Goal: Find specific page/section: Find specific page/section

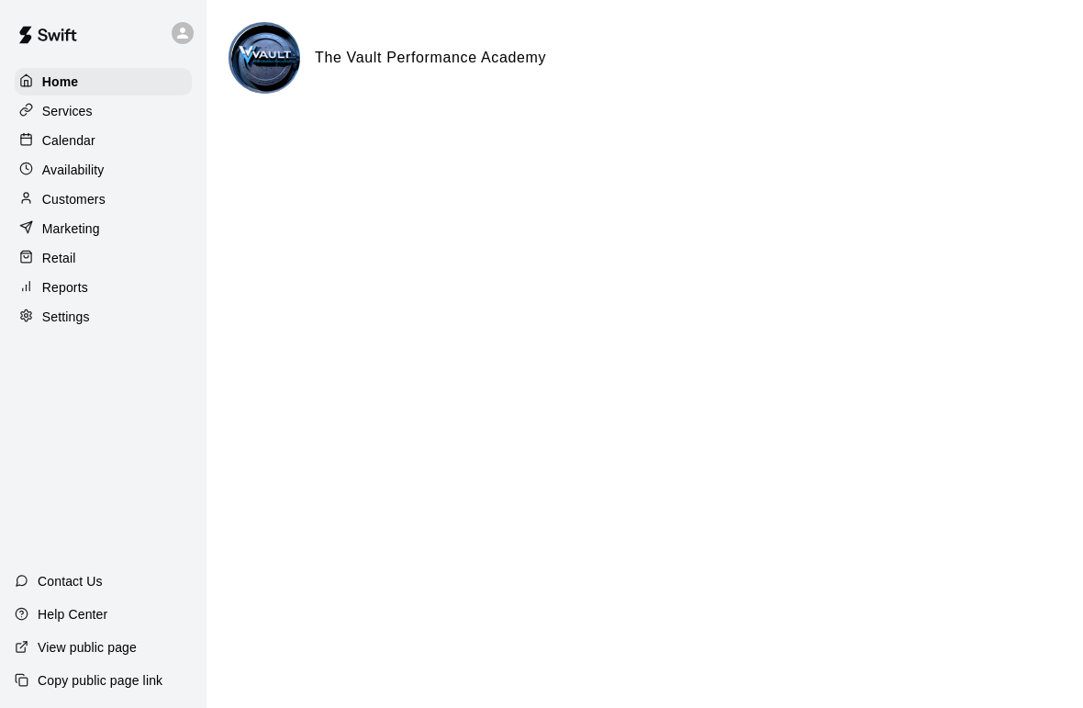
click at [141, 143] on div "Calendar" at bounding box center [103, 141] width 177 height 28
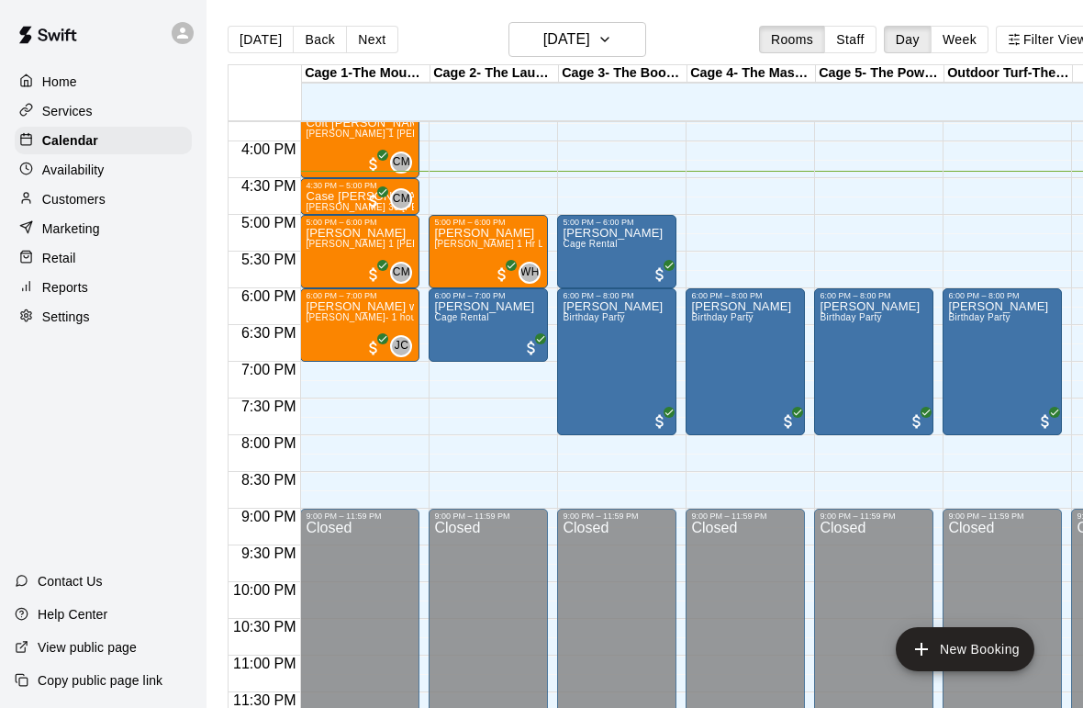
scroll to position [1157, 0]
click at [566, 24] on button "[DATE]" at bounding box center [578, 39] width 138 height 35
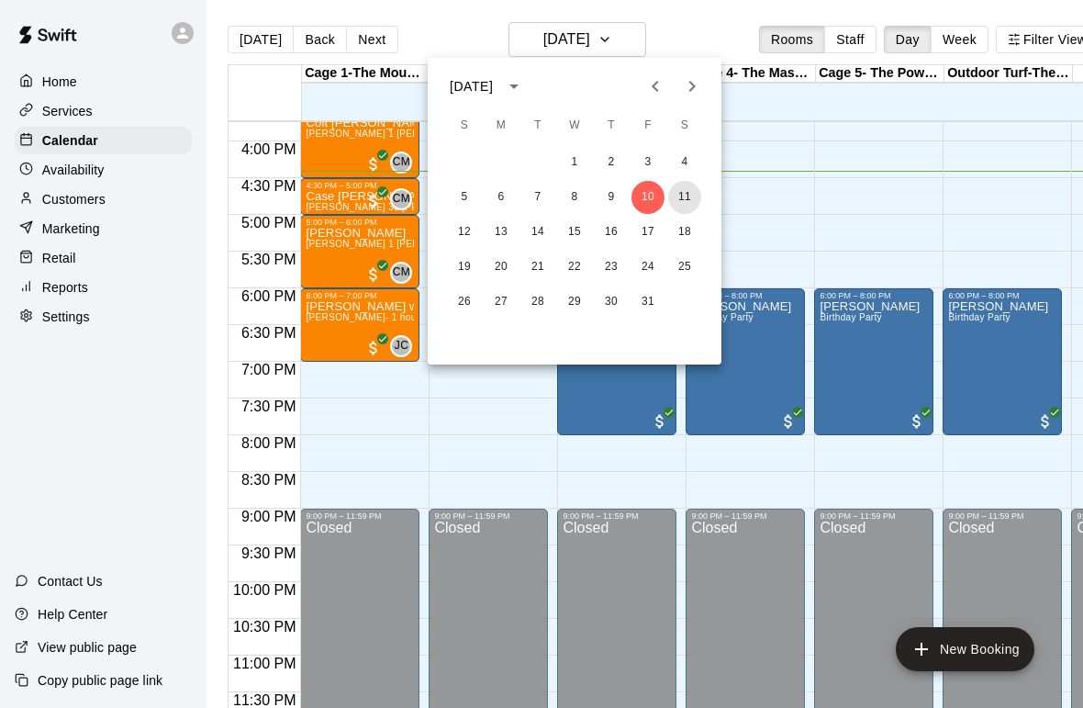
click at [697, 196] on button "11" at bounding box center [684, 197] width 33 height 33
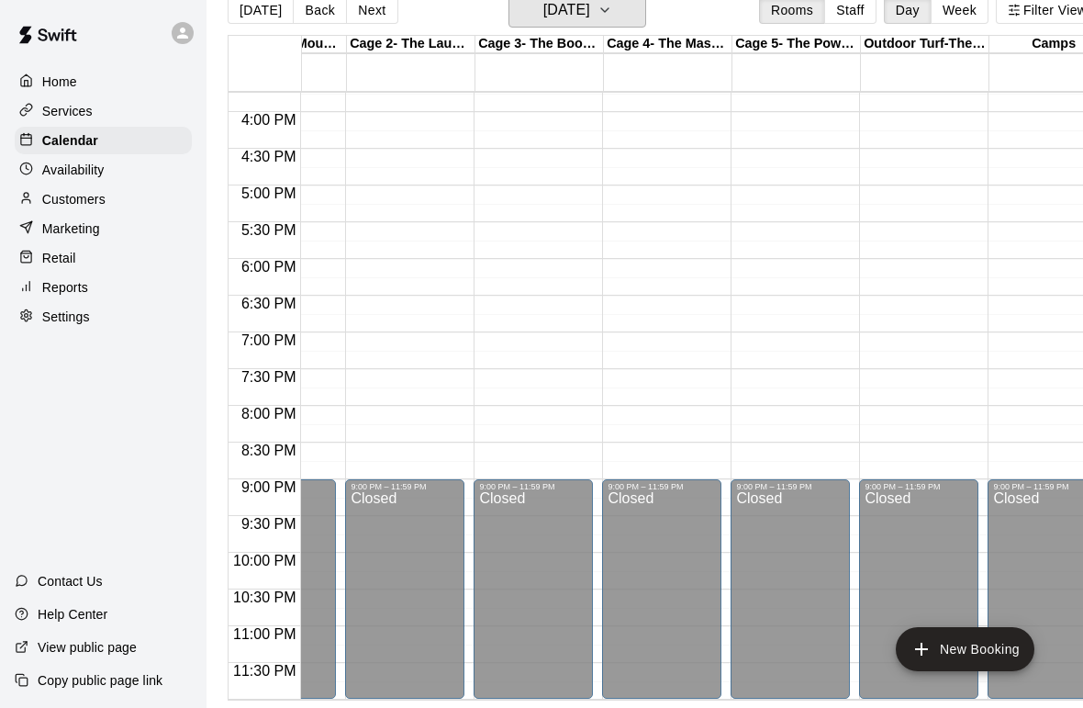
scroll to position [1155, 251]
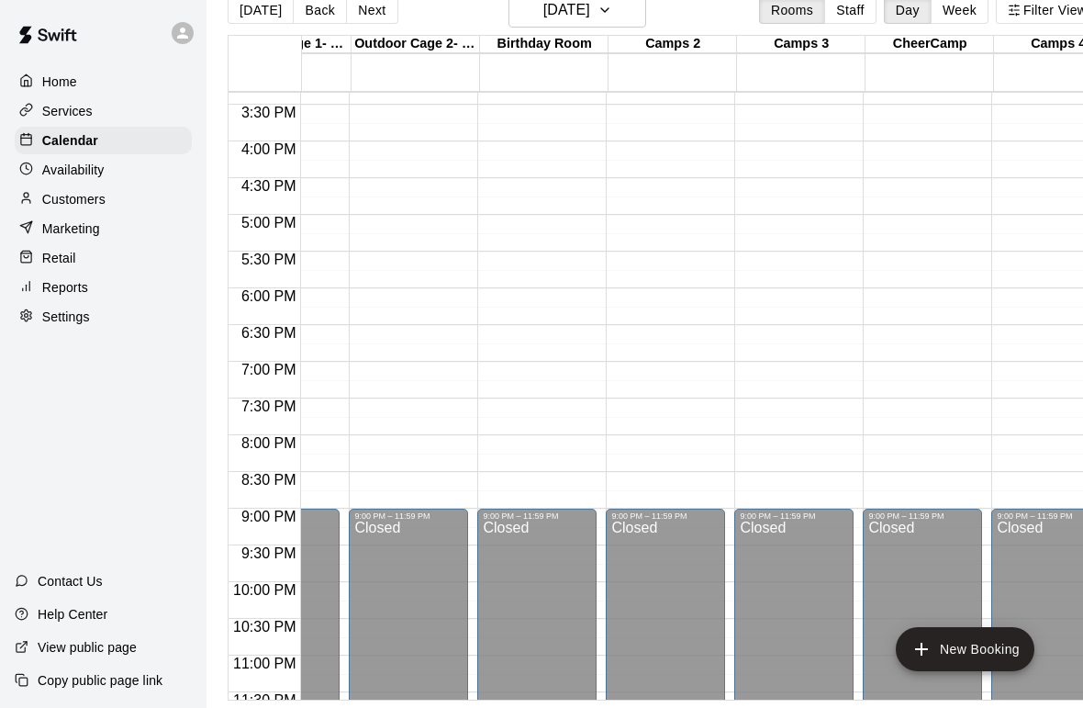
click at [696, 20] on div "[DATE] Back [DATE][DATE] Rooms Staff Day Week Filter View" at bounding box center [663, 14] width 871 height 42
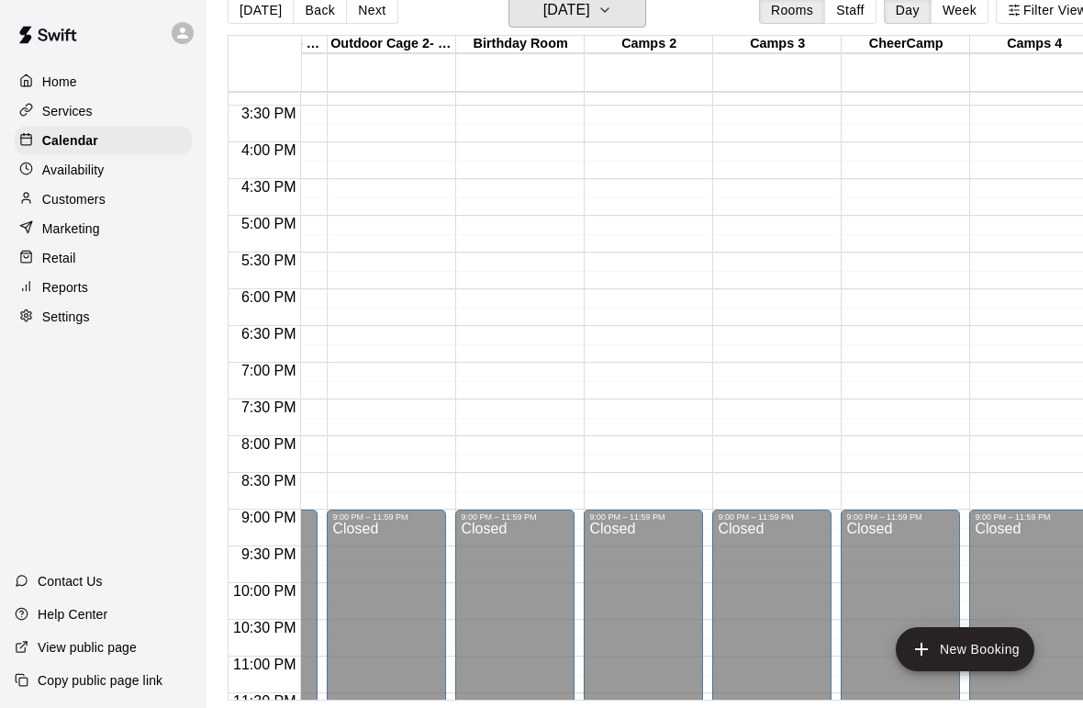
click at [590, 22] on h6 "[DATE]" at bounding box center [566, 10] width 47 height 26
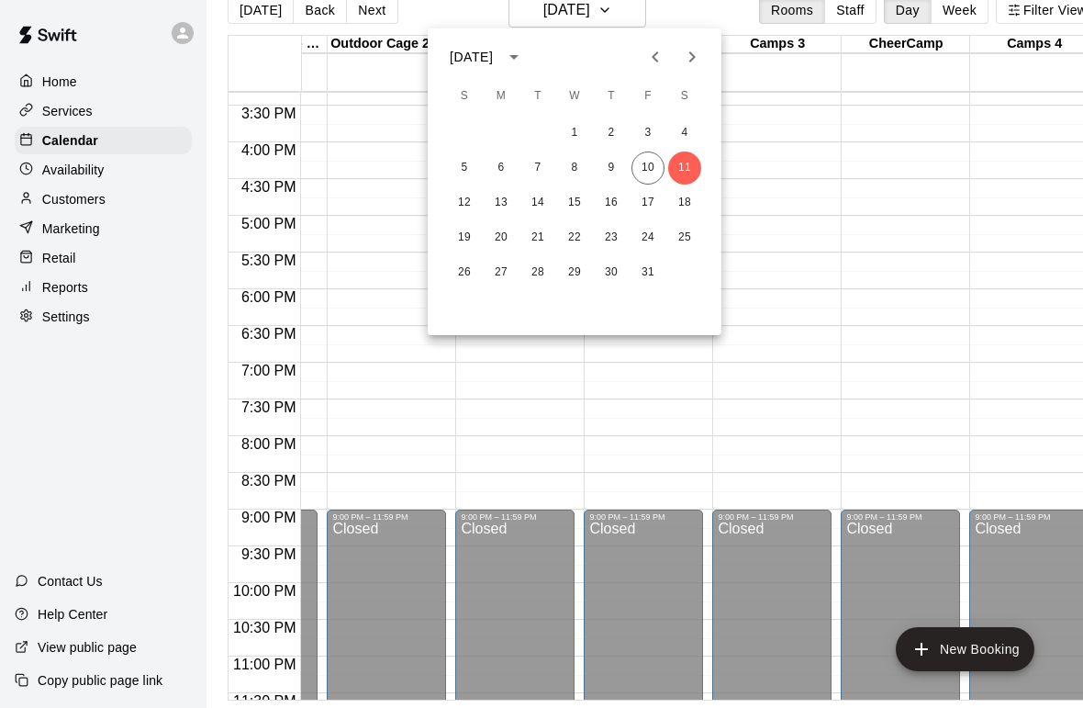
click at [600, 22] on div at bounding box center [541, 354] width 1083 height 708
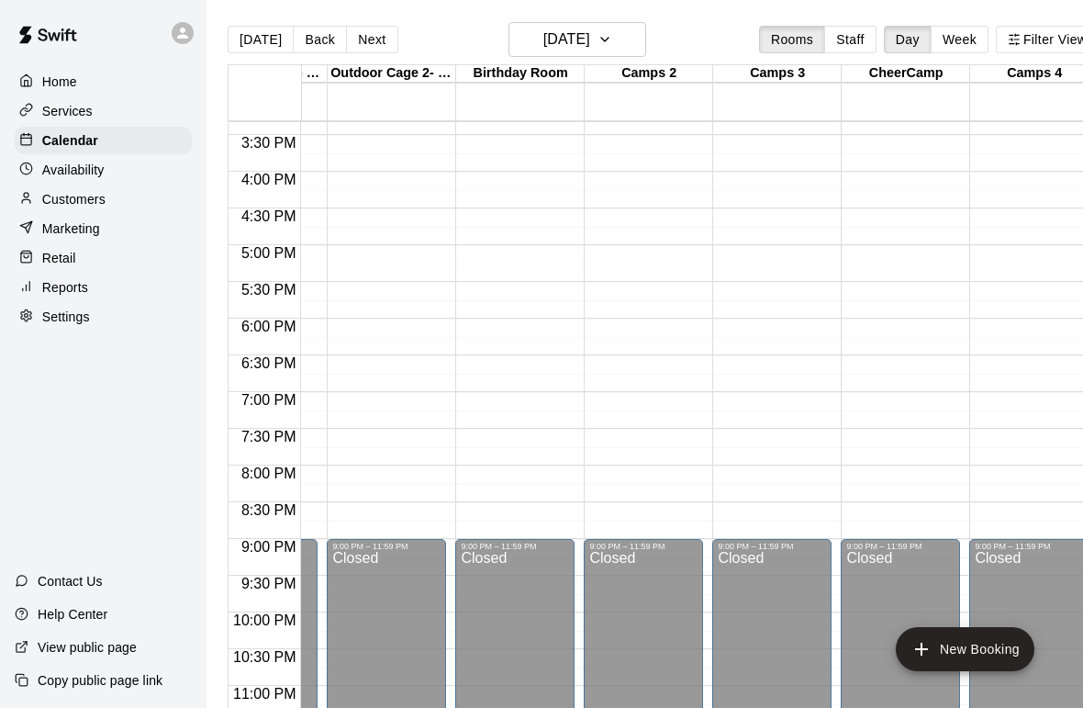
click at [601, 16] on main "[DATE] Back [DATE][DATE] Rooms Staff Day Week Filter View Cage 1-The Mound Lab …" at bounding box center [663, 368] width 913 height 737
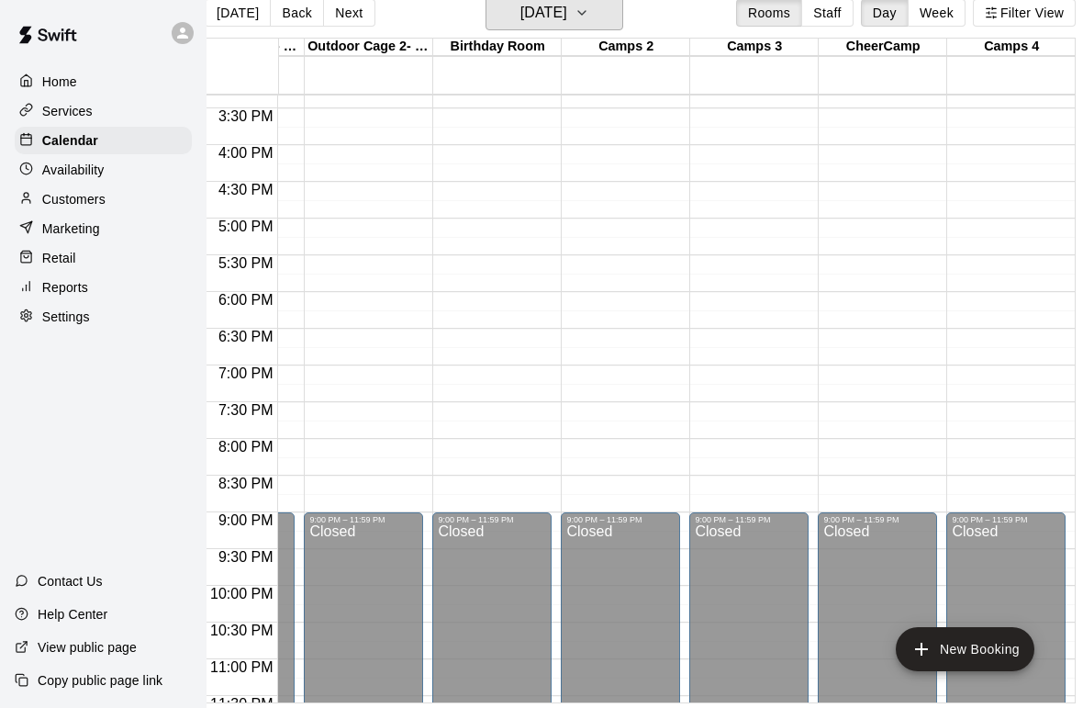
click at [567, 19] on h6 "[DATE]" at bounding box center [544, 13] width 47 height 26
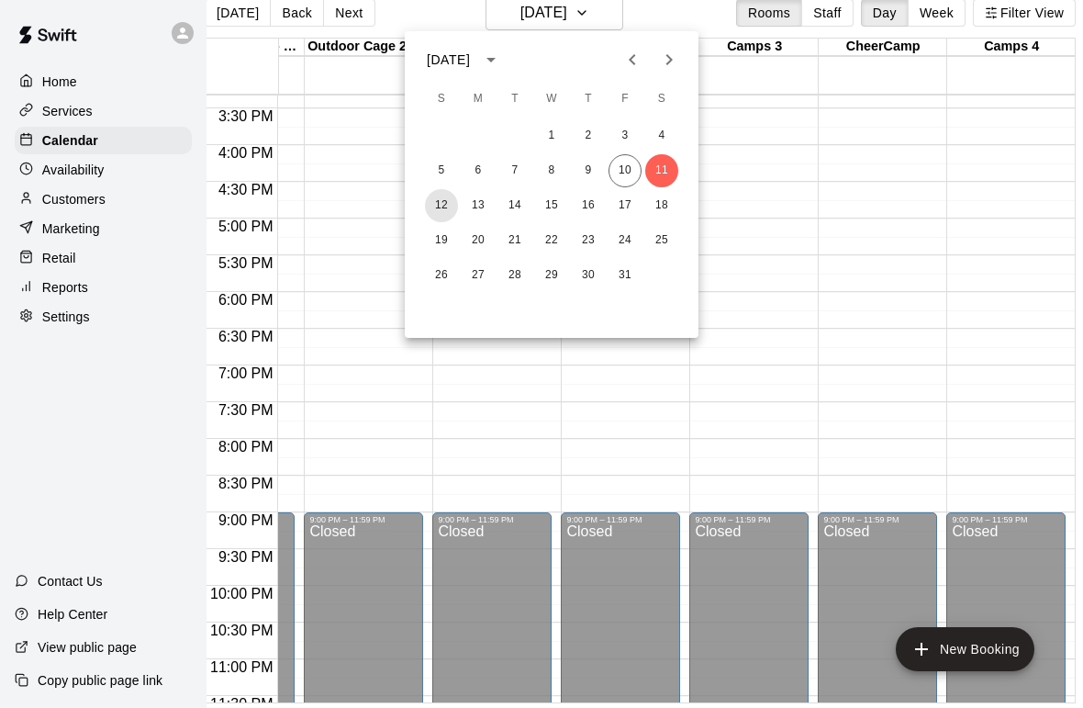
click at [456, 208] on button "12" at bounding box center [441, 205] width 33 height 33
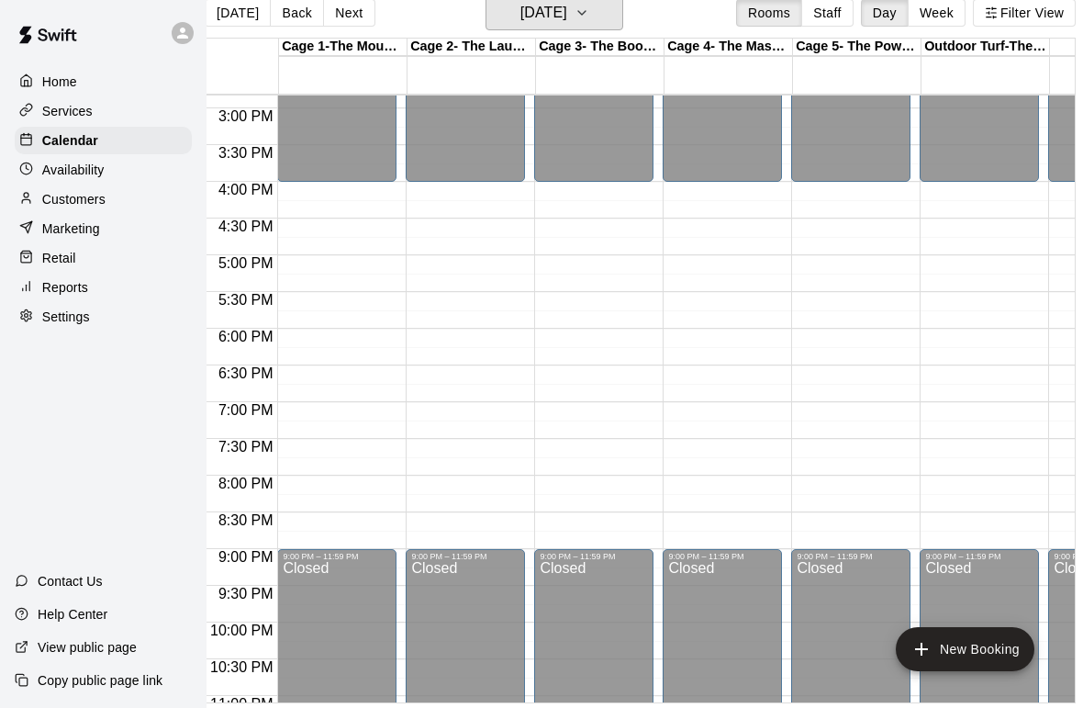
click at [567, 20] on h6 "[DATE]" at bounding box center [544, 13] width 47 height 26
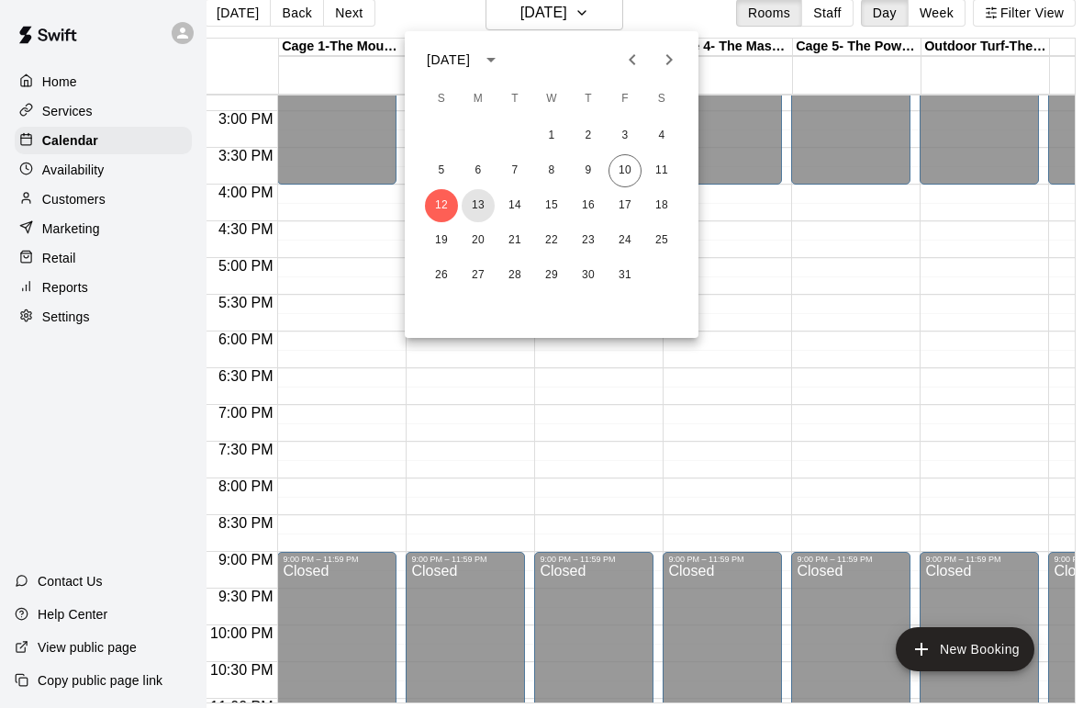
click at [485, 193] on button "13" at bounding box center [478, 205] width 33 height 33
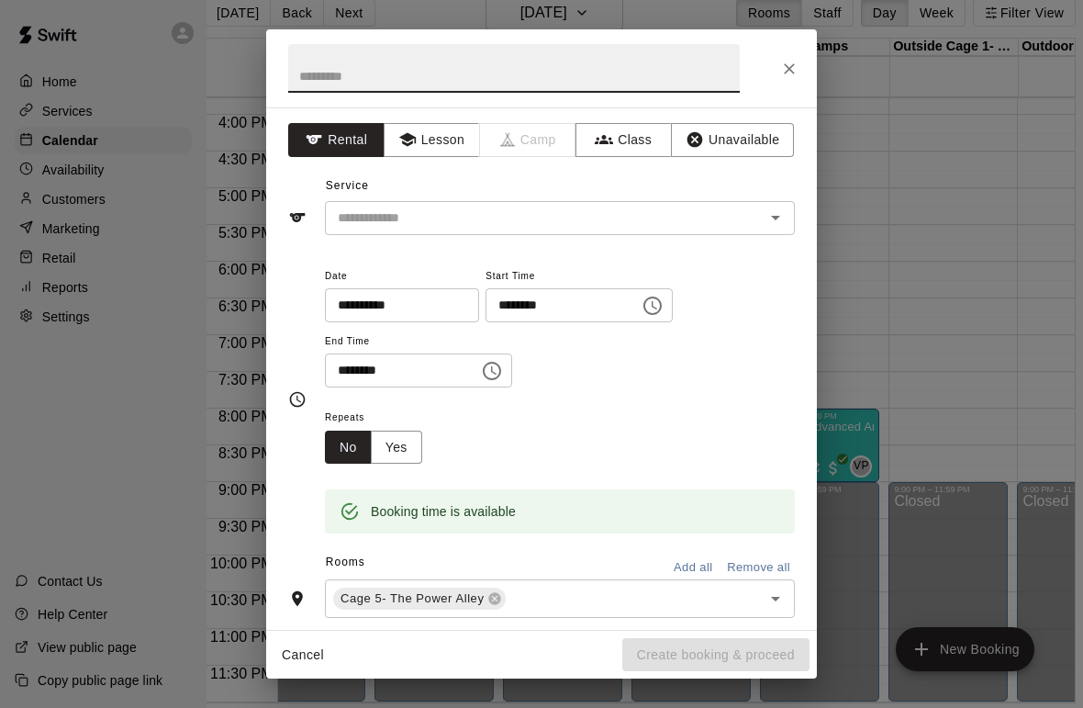
click at [792, 78] on button "Close" at bounding box center [789, 68] width 33 height 33
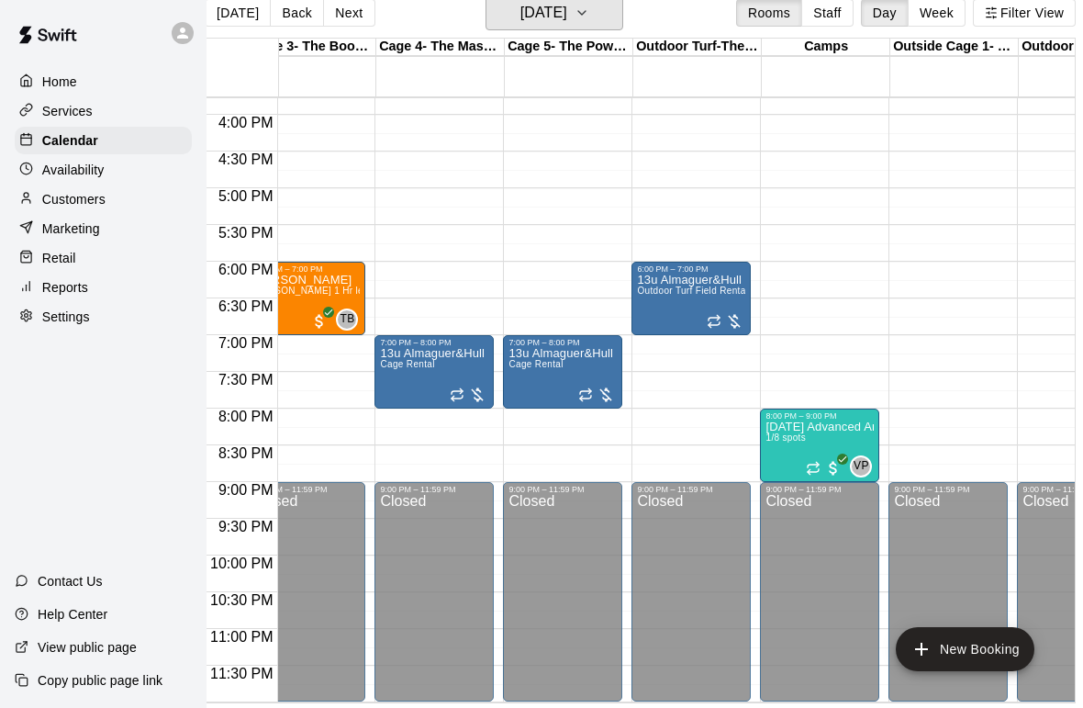
click at [548, 17] on h6 "[DATE]" at bounding box center [544, 13] width 47 height 26
click at [546, 30] on button "[DATE]" at bounding box center [555, 12] width 138 height 35
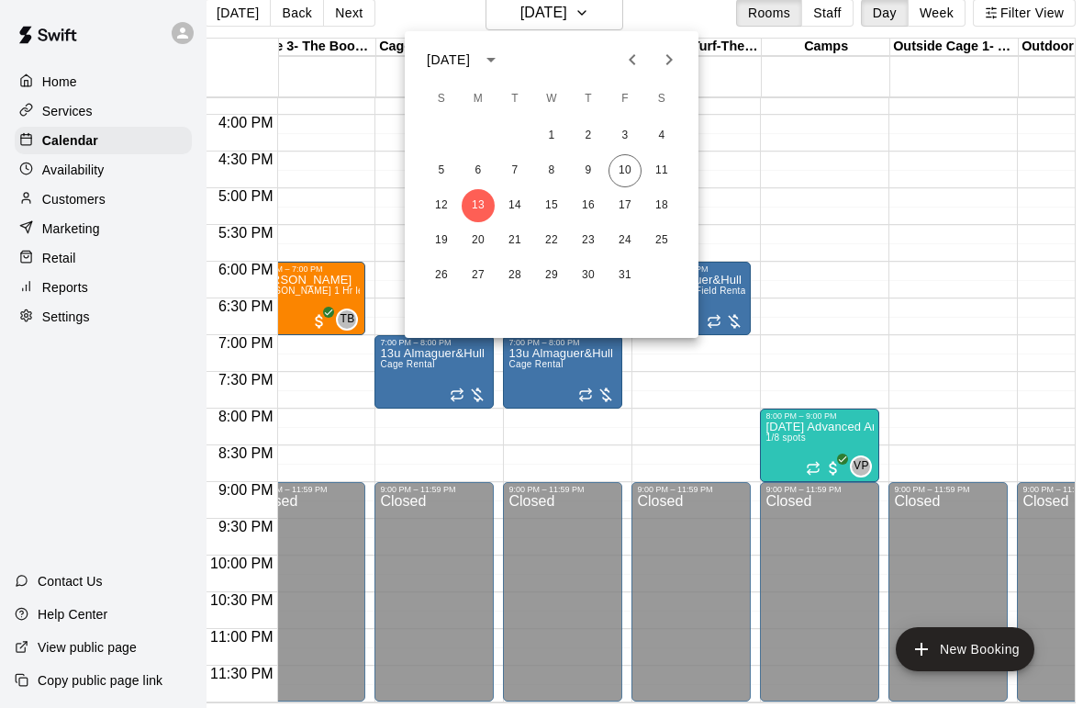
click at [555, 39] on div "[DATE] S M T W T F S 1 2 3 4 5 6 7 8 9 10 11 12 13 14 15 16 17 18 19 20 21 22 2…" at bounding box center [552, 184] width 294 height 307
click at [519, 218] on button "14" at bounding box center [514, 205] width 33 height 33
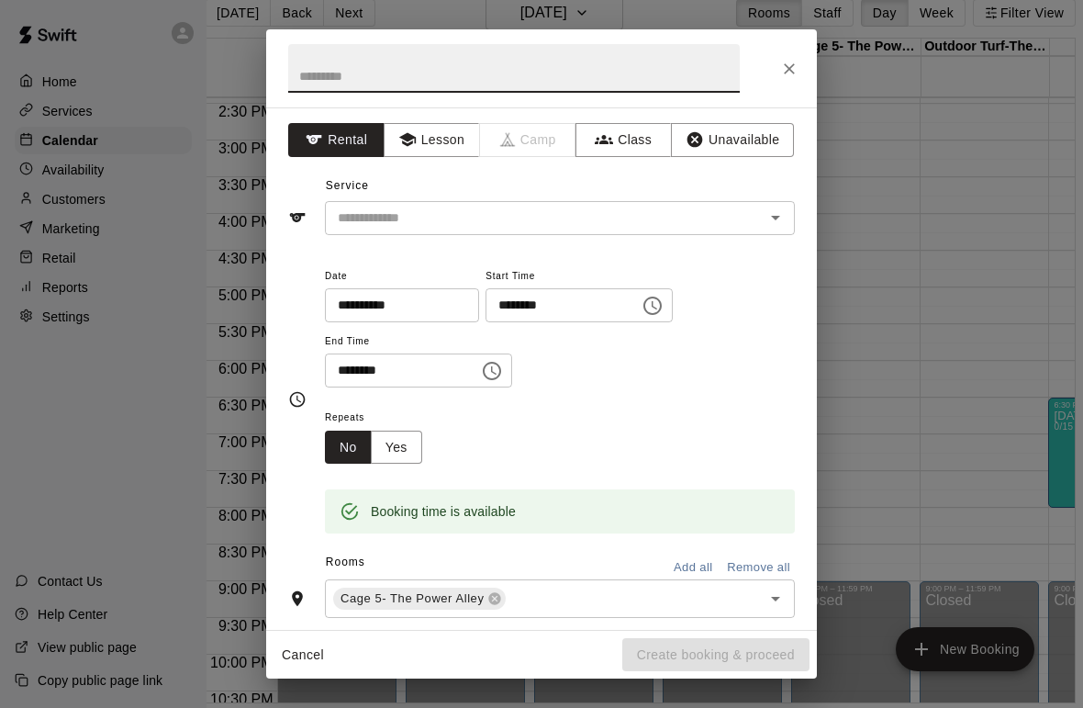
click at [796, 65] on icon "Close" at bounding box center [789, 69] width 18 height 18
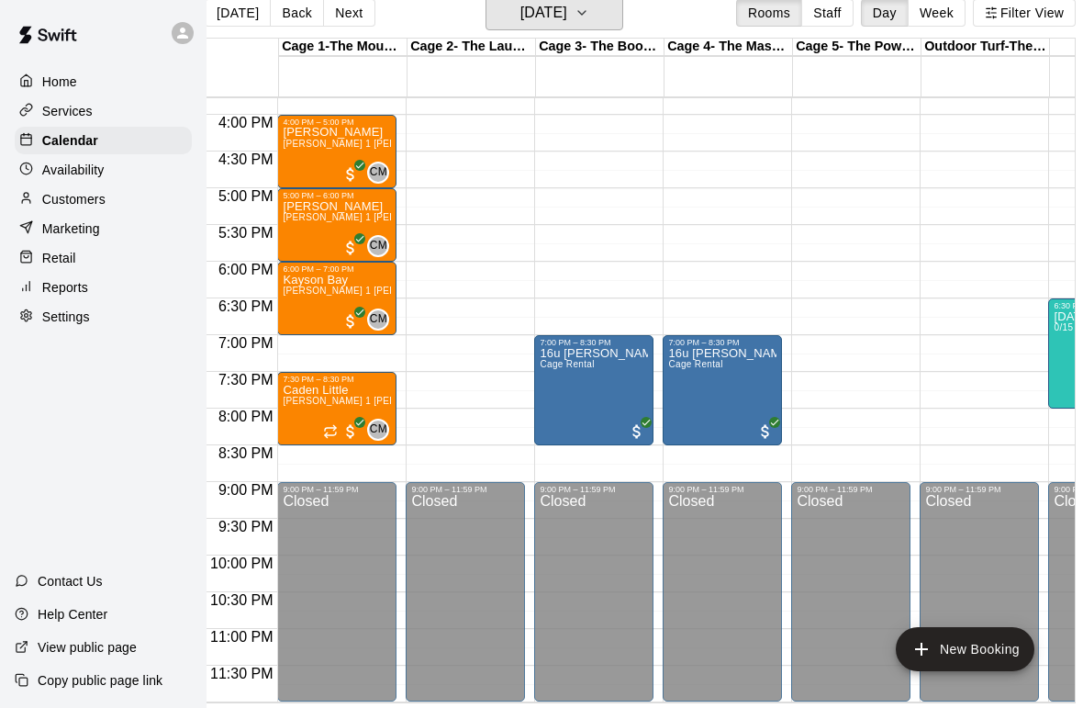
click at [521, 18] on h6 "[DATE]" at bounding box center [544, 13] width 47 height 26
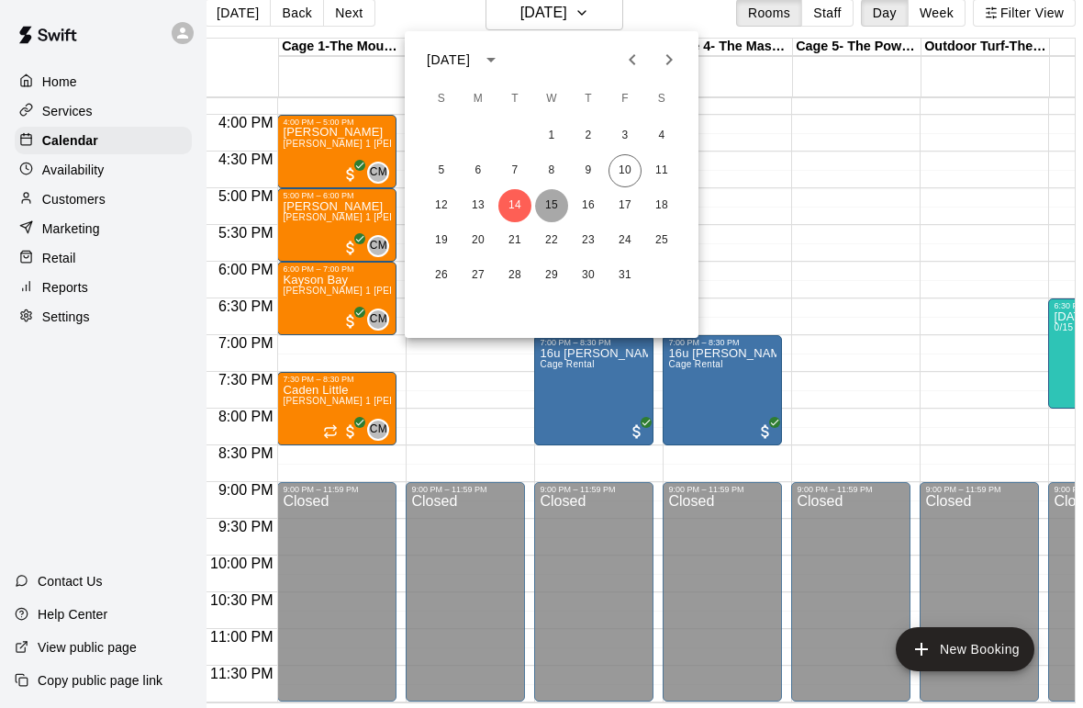
click at [564, 207] on button "15" at bounding box center [551, 205] width 33 height 33
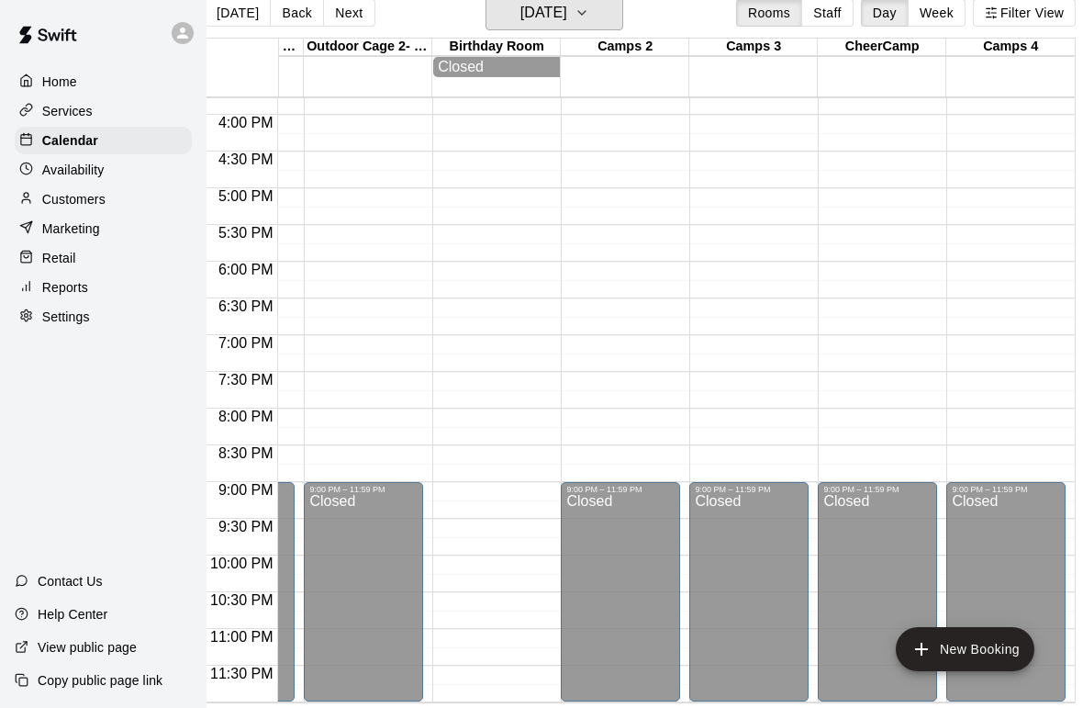
click at [567, 18] on h6 "[DATE]" at bounding box center [544, 13] width 47 height 26
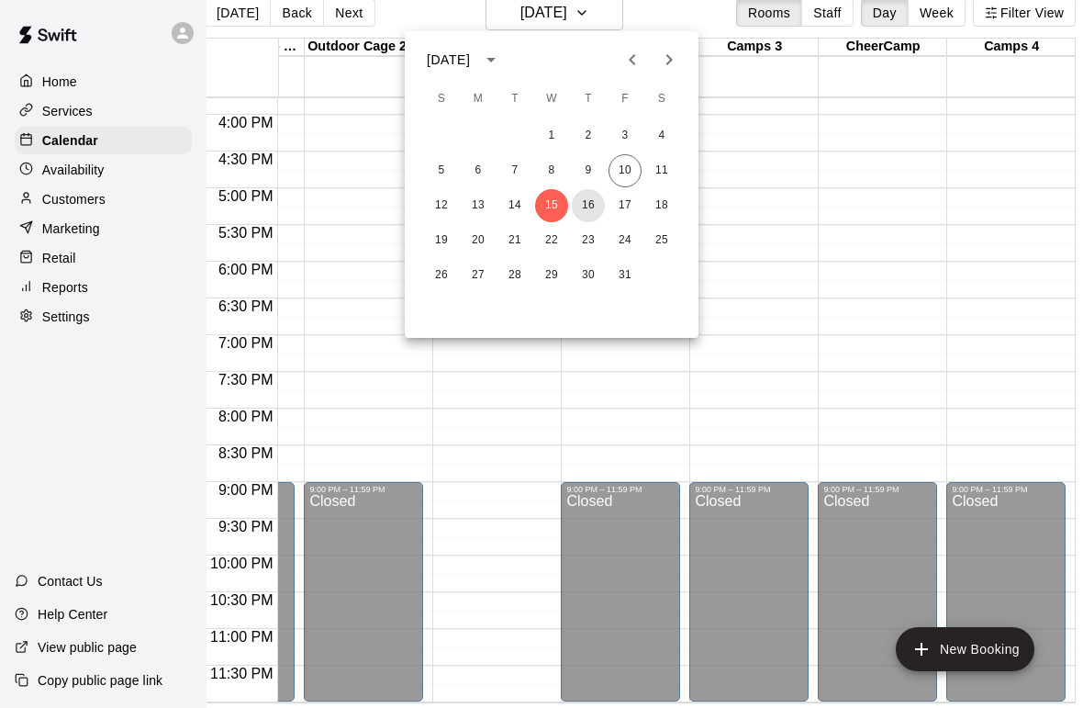
click at [599, 200] on button "16" at bounding box center [588, 205] width 33 height 33
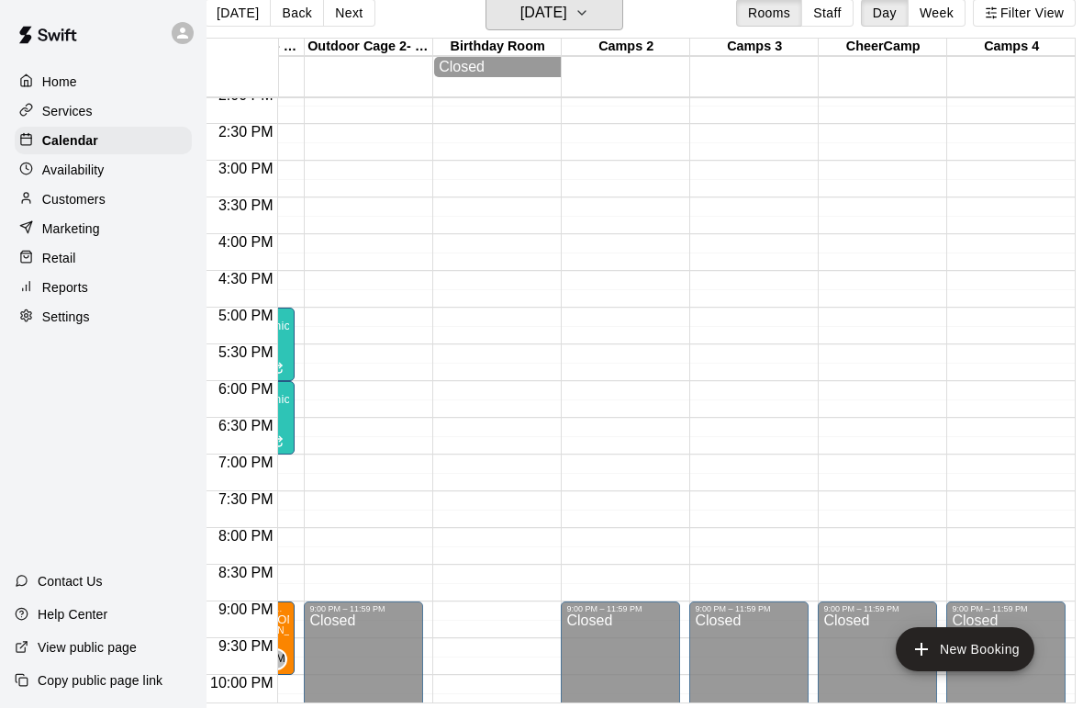
click at [567, 25] on h6 "[DATE]" at bounding box center [544, 13] width 47 height 26
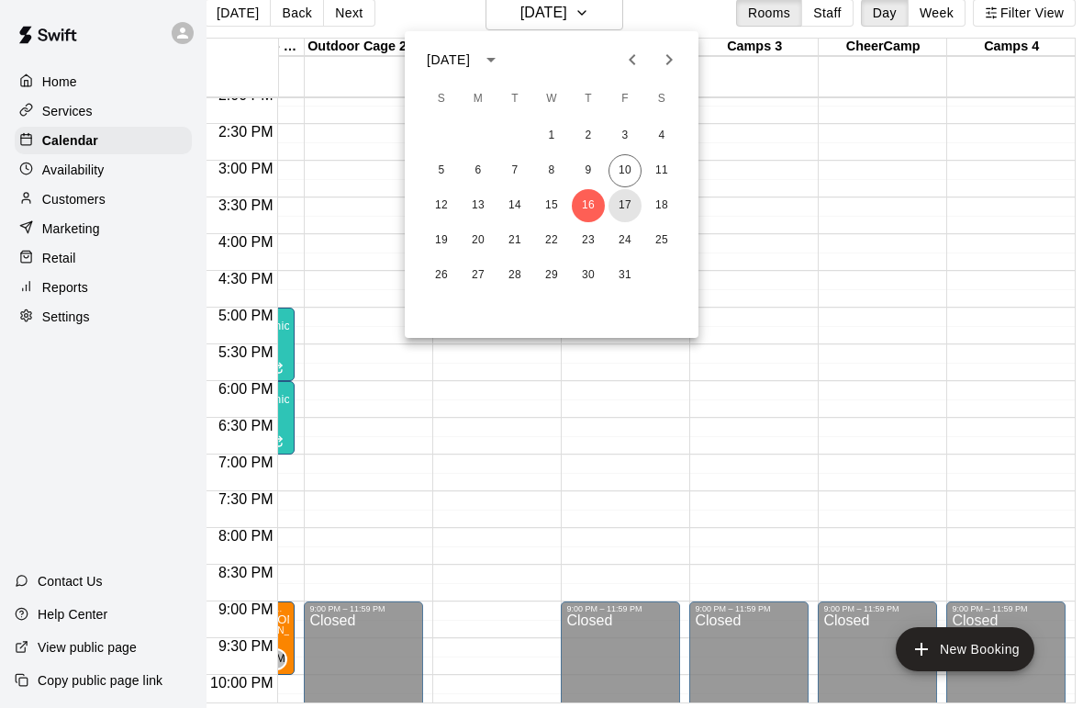
click at [631, 208] on button "17" at bounding box center [625, 205] width 33 height 33
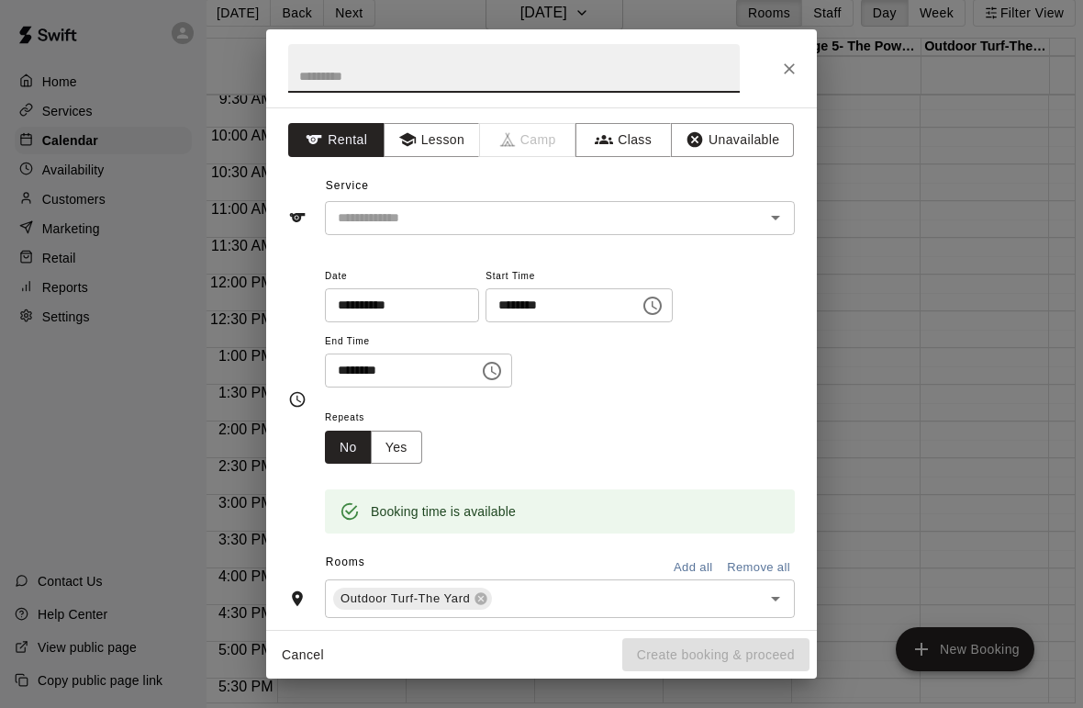
click at [779, 73] on button "Close" at bounding box center [789, 68] width 33 height 33
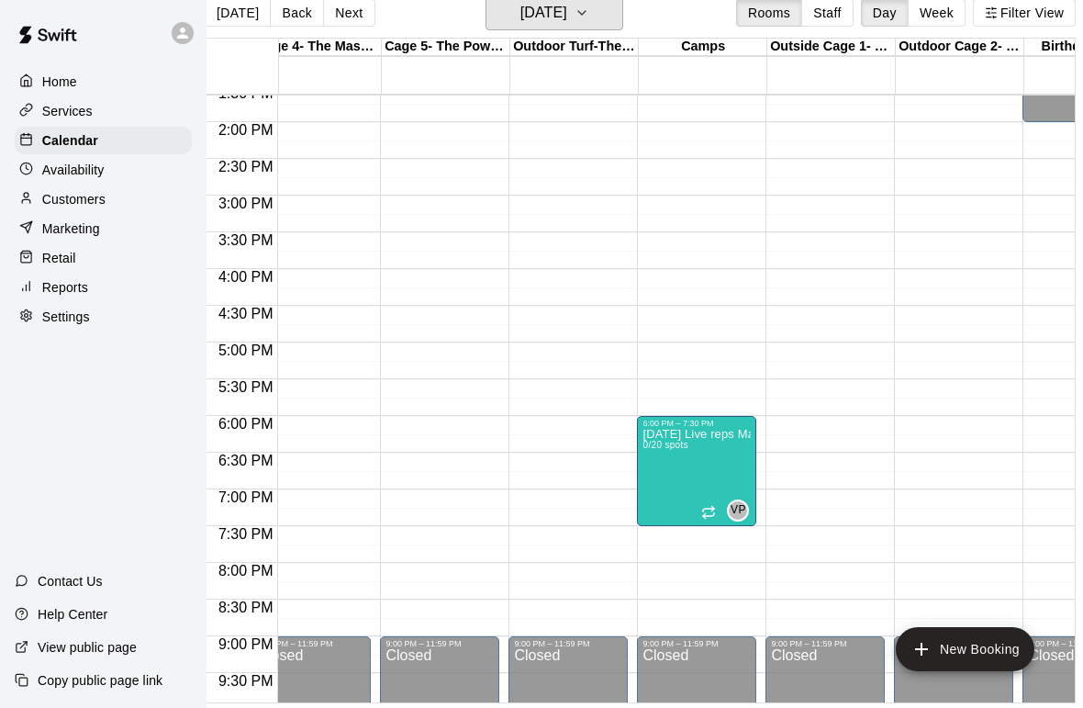
click at [571, 30] on button "[DATE]" at bounding box center [555, 12] width 138 height 35
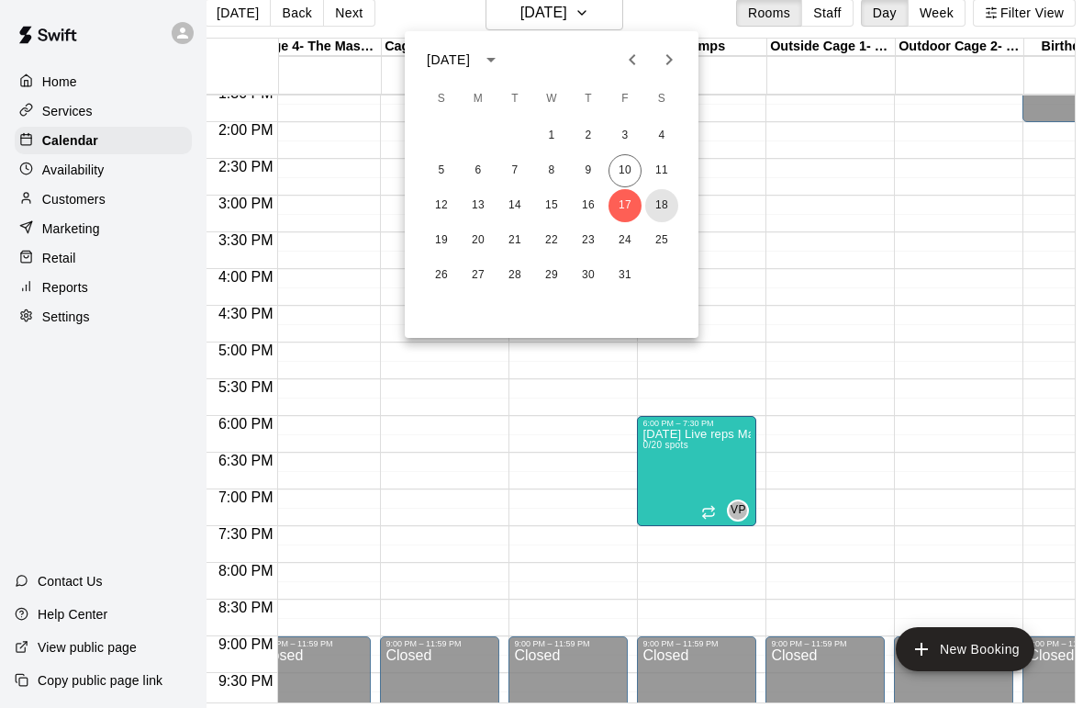
click at [670, 206] on button "18" at bounding box center [661, 205] width 33 height 33
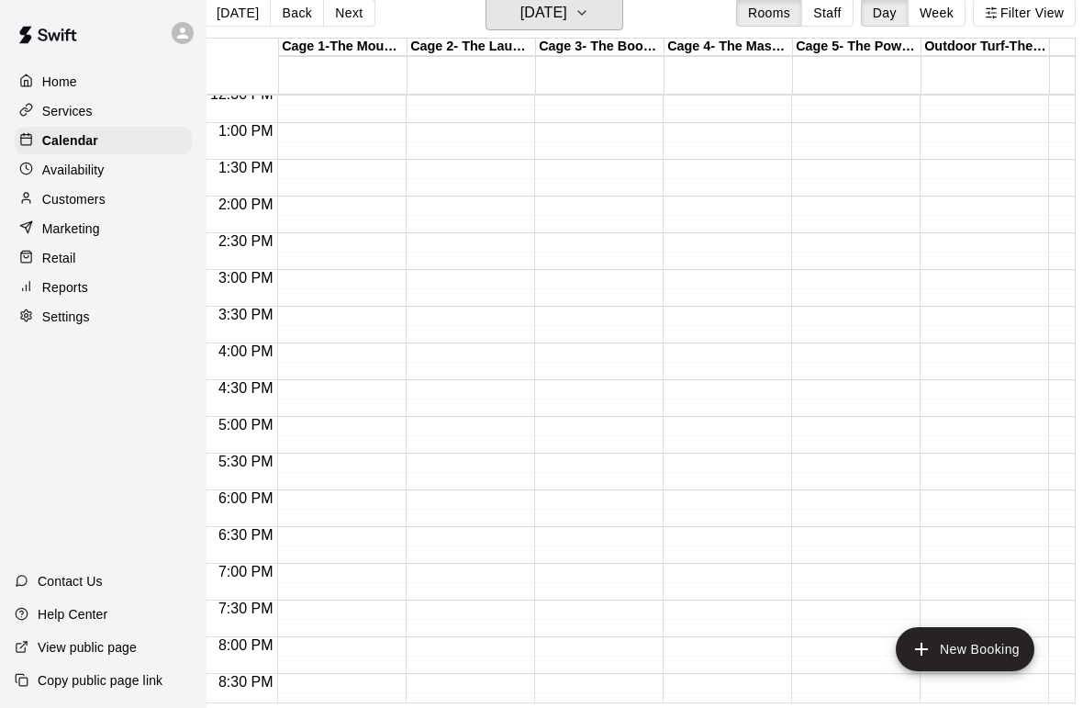
click at [588, 29] on button "[DATE]" at bounding box center [555, 12] width 138 height 35
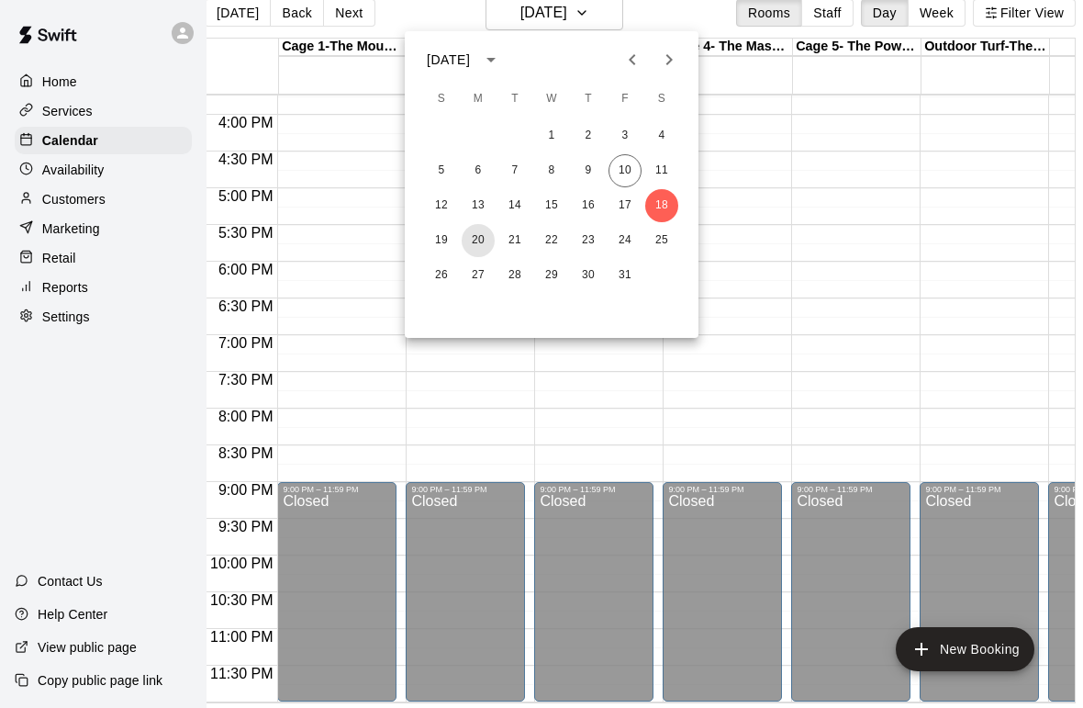
click at [480, 243] on button "20" at bounding box center [478, 240] width 33 height 33
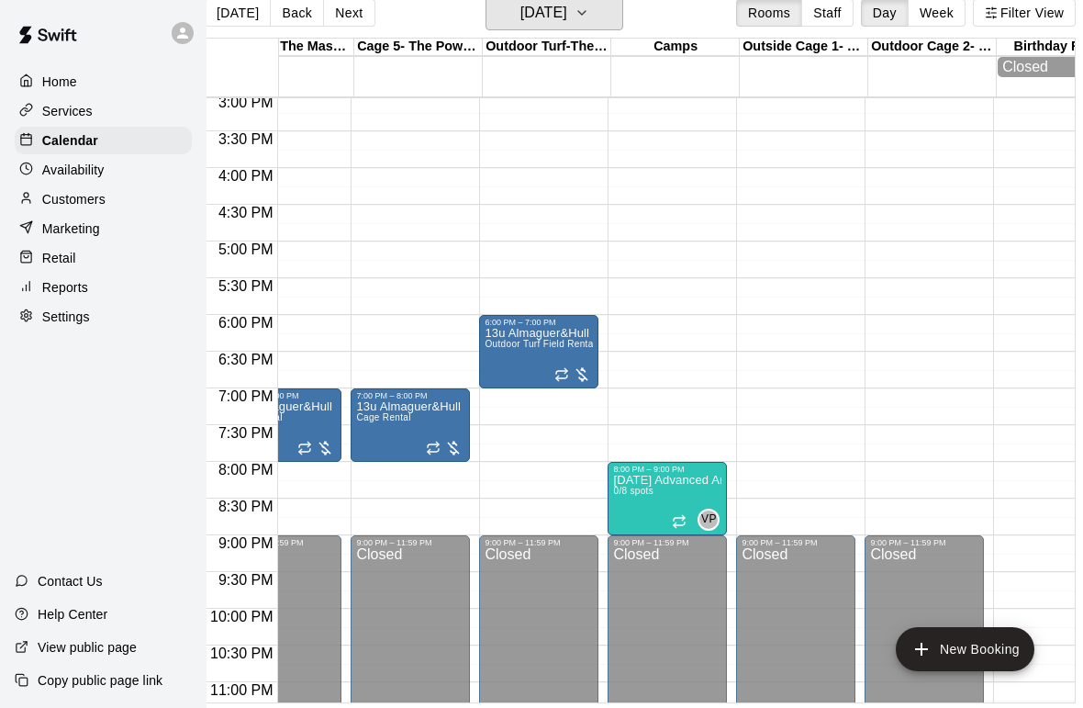
click at [567, 15] on h6 "[DATE]" at bounding box center [544, 13] width 47 height 26
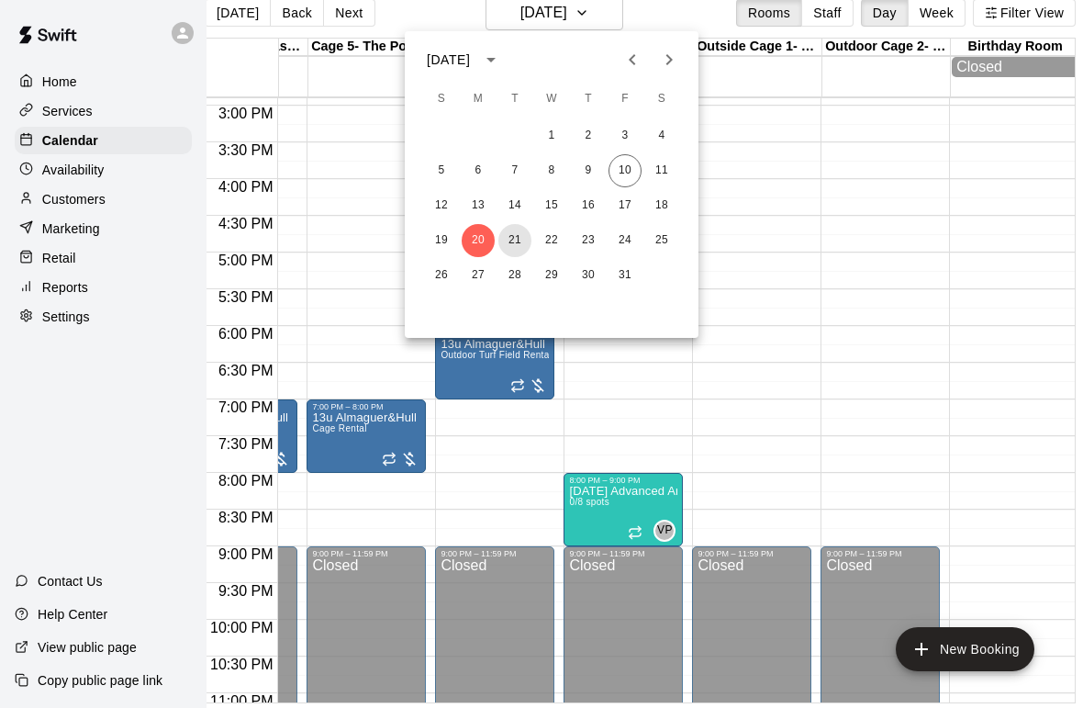
click at [516, 252] on button "21" at bounding box center [514, 240] width 33 height 33
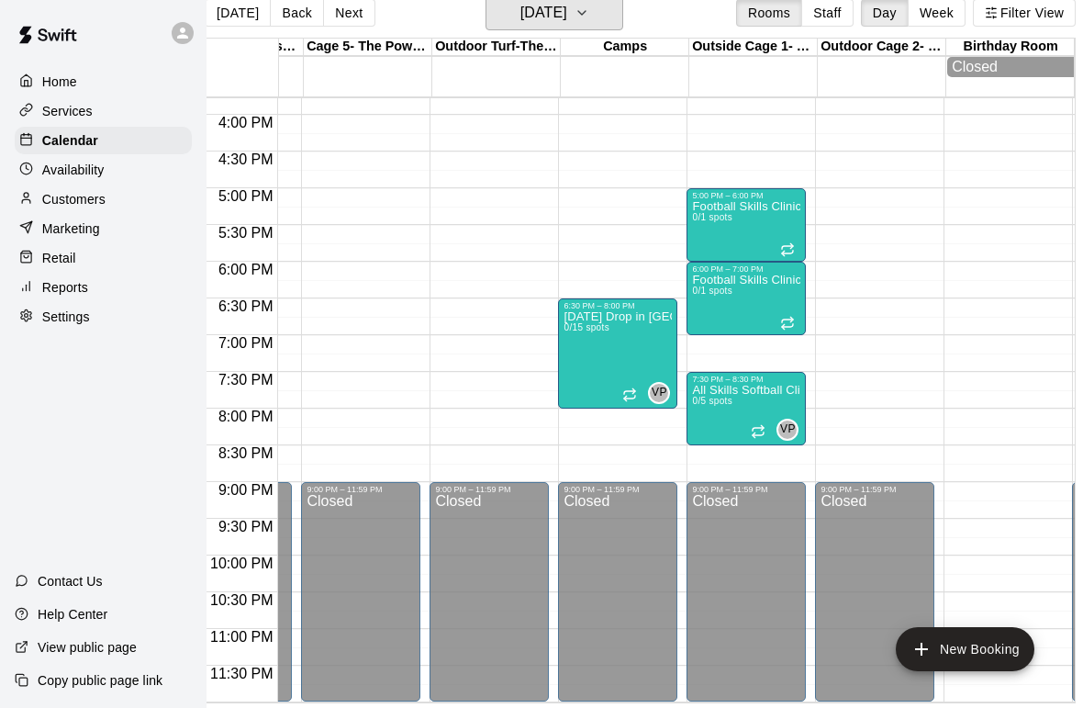
click at [595, 17] on button "[DATE]" at bounding box center [555, 12] width 138 height 35
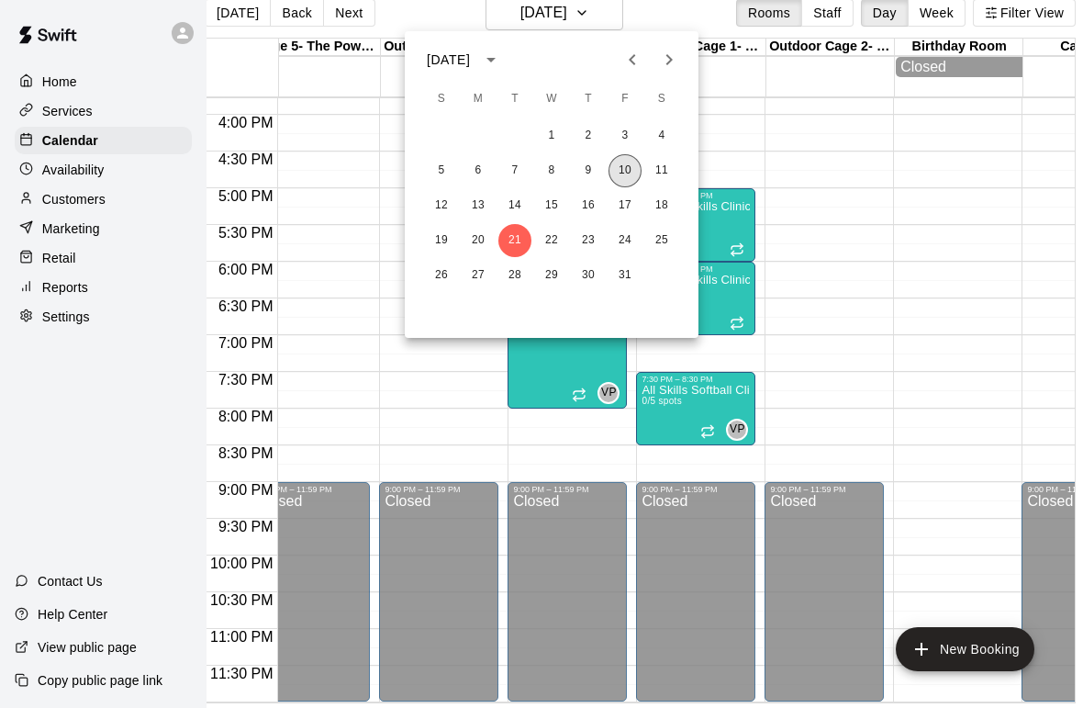
click at [634, 172] on button "10" at bounding box center [625, 170] width 33 height 33
